Goal: Task Accomplishment & Management: Manage account settings

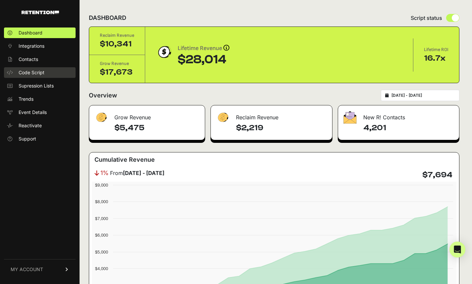
click at [40, 74] on span "Code Script" at bounding box center [32, 72] width 26 height 7
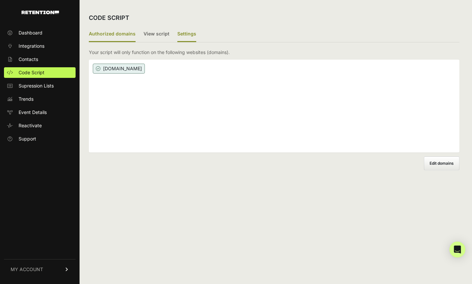
click at [188, 33] on label "Settings" at bounding box center [186, 34] width 19 height 16
click at [0, 0] on input "Settings" at bounding box center [0, 0] width 0 height 0
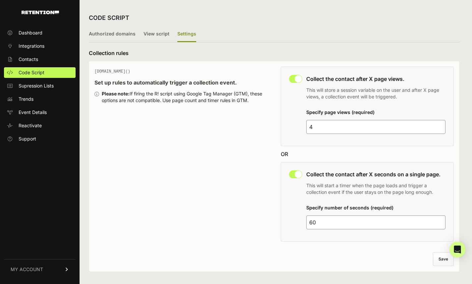
click at [354, 129] on input "4" at bounding box center [375, 127] width 139 height 14
type input "5"
drag, startPoint x: 316, startPoint y: 222, endPoint x: 304, endPoint y: 221, distance: 12.0
click at [304, 221] on div "This collection rule must be disabled in order to use Grow IQ. Collect the cont…" at bounding box center [367, 201] width 173 height 79
type input "90"
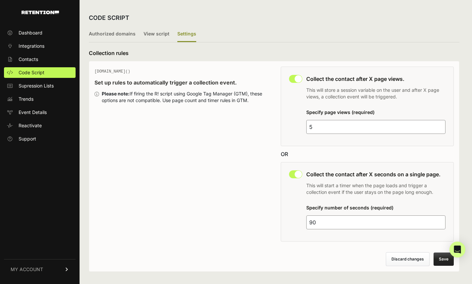
click at [448, 260] on button "Save" at bounding box center [443, 258] width 20 height 13
